Goal: Navigation & Orientation: Find specific page/section

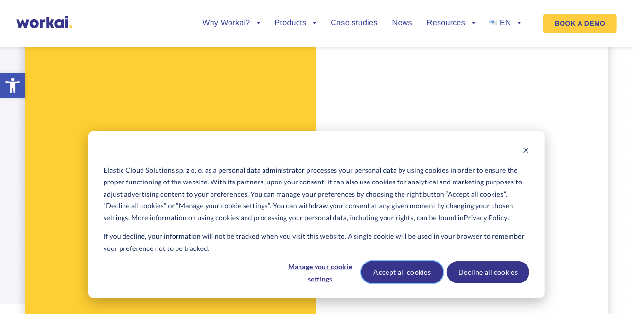
click at [405, 279] on button "Accept all cookies" at bounding box center [402, 273] width 83 height 22
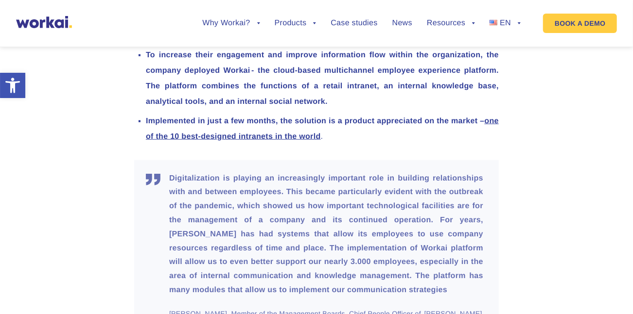
scroll to position [511, 0]
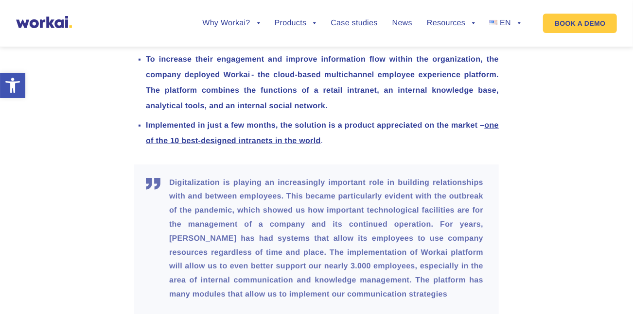
click at [530, 26] on div "Why Workai? back Why Workai? Intranet ROI calculator Security Products back Wor…" at bounding box center [354, 23] width 362 height 37
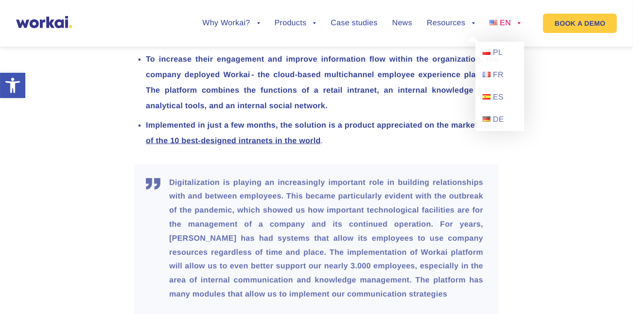
click at [520, 27] on link "EN" at bounding box center [504, 23] width 31 height 8
click at [506, 57] on link "PL" at bounding box center [499, 53] width 49 height 22
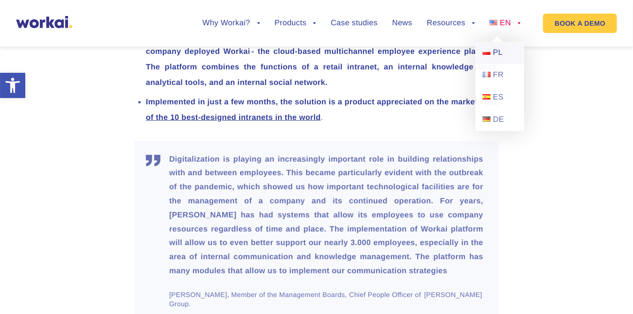
scroll to position [558, 0]
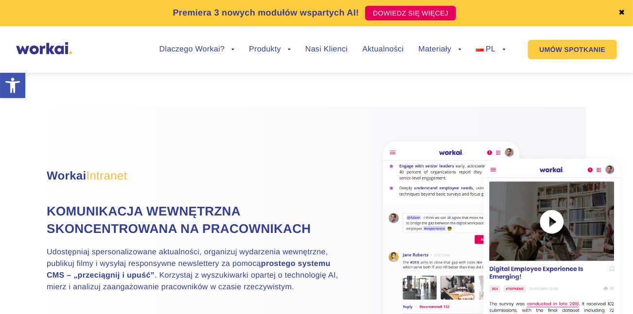
scroll to position [602, 0]
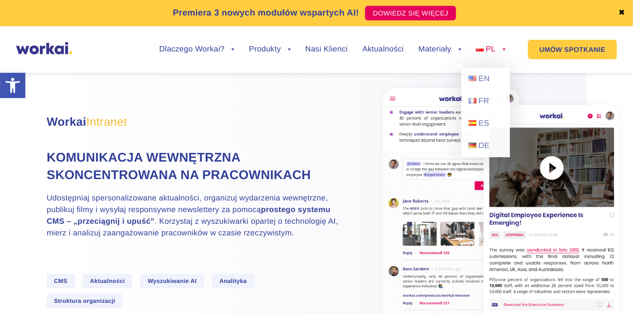
click at [492, 50] on span "PL" at bounding box center [491, 49] width 10 height 8
click at [494, 98] on link "FR" at bounding box center [485, 101] width 49 height 22
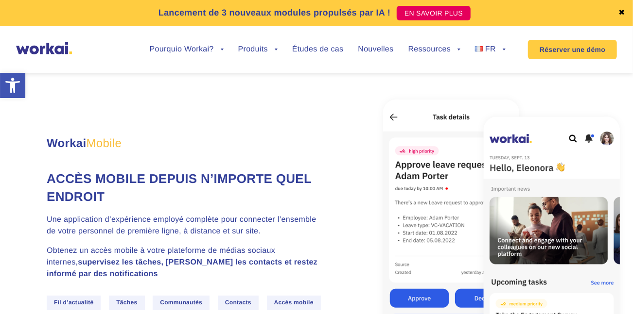
scroll to position [1755, 0]
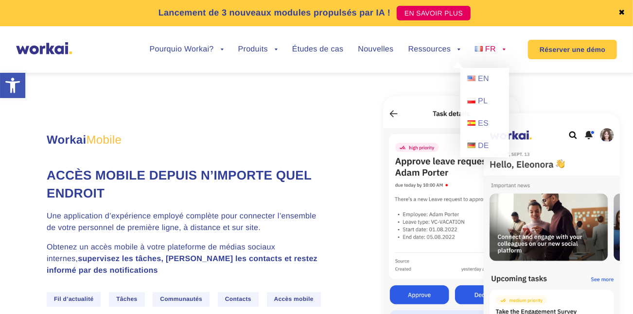
click at [503, 53] on link "FR" at bounding box center [490, 50] width 31 height 8
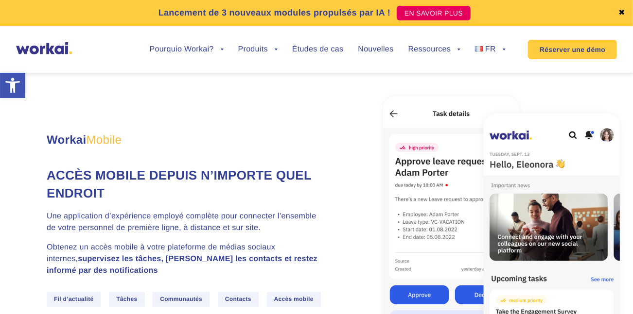
click at [471, 247] on img at bounding box center [501, 240] width 248 height 301
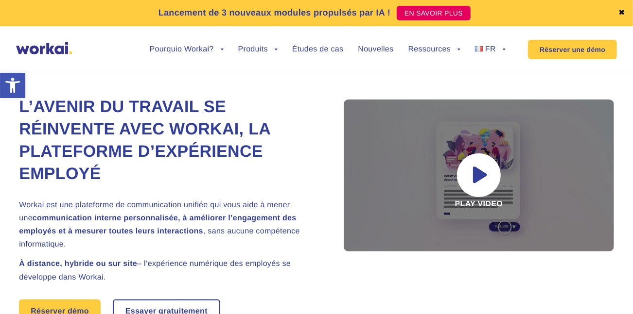
scroll to position [0, 0]
